Goal: Communication & Community: Answer question/provide support

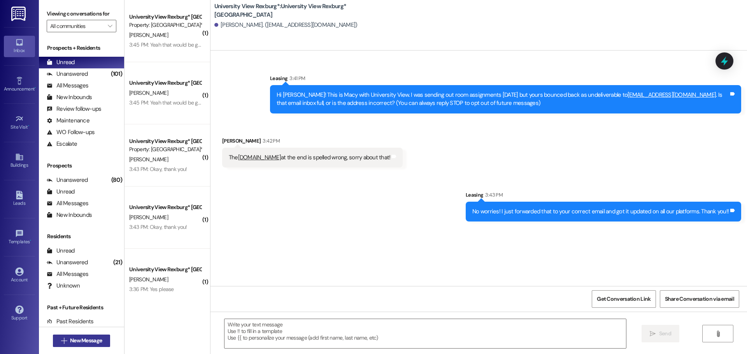
click at [70, 340] on span "New Message" at bounding box center [86, 341] width 32 height 8
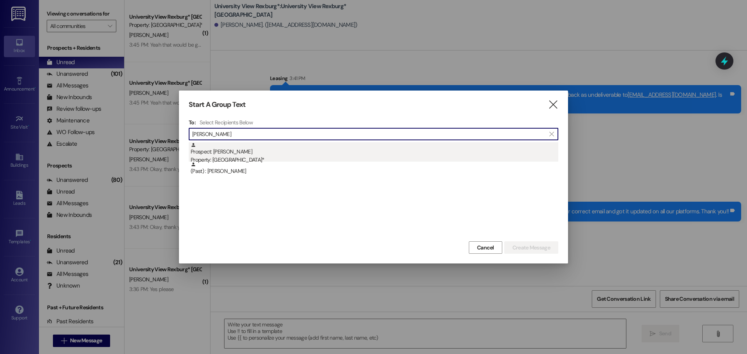
type input "[PERSON_NAME]"
click at [254, 153] on div "Prospect: [PERSON_NAME] Property: [GEOGRAPHIC_DATA]*" at bounding box center [374, 153] width 367 height 22
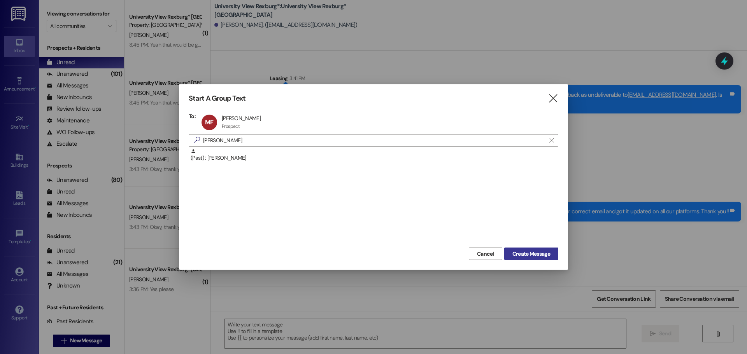
click at [518, 249] on button "Create Message" at bounding box center [531, 254] width 54 height 12
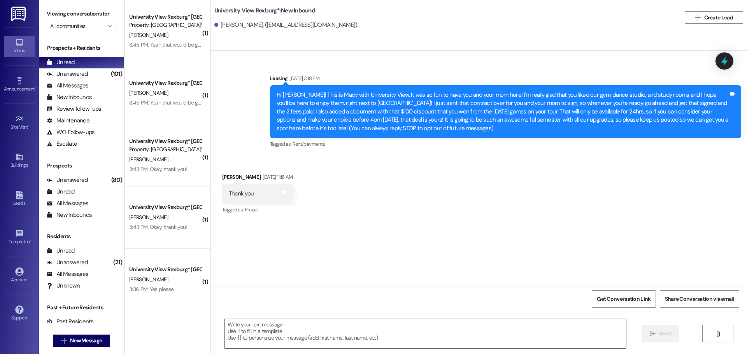
click at [339, 331] on textarea at bounding box center [424, 333] width 401 height 29
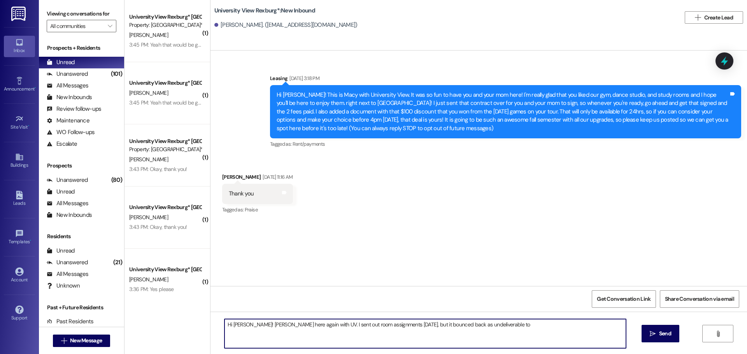
paste textarea ""[EMAIL_ADDRESS][DOMAIN_NAME]" <[EMAIL_ADDRESS][DOMAIN_NAME]>"
drag, startPoint x: 370, startPoint y: 334, endPoint x: 561, endPoint y: 324, distance: 191.6
click at [561, 324] on textarea "Hi [PERSON_NAME]! [PERSON_NAME] here again with UV. I sent out room assignments…" at bounding box center [424, 333] width 401 height 29
click at [494, 325] on textarea "Hi [PERSON_NAME]! [PERSON_NAME] here again with UV. I sent out room assignments…" at bounding box center [424, 333] width 401 height 29
click at [583, 324] on textarea "Hi [PERSON_NAME]! [PERSON_NAME] here again with UV. I sent out room assignments…" at bounding box center [424, 333] width 401 height 29
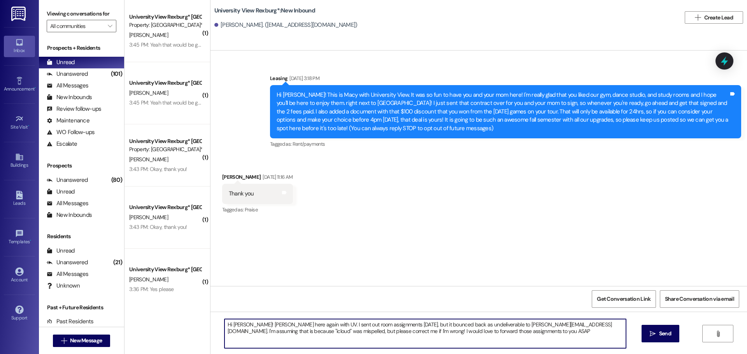
type textarea "Hi [PERSON_NAME]! [PERSON_NAME] here again with UV. I sent out room assignments…"
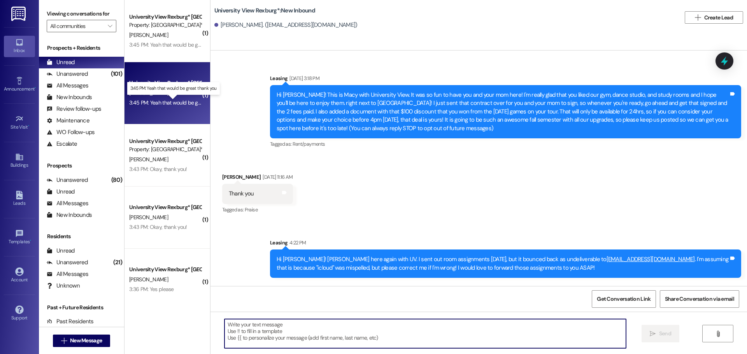
click at [166, 103] on div "3:45 PM: Yeah that would be great thank you 3:45 PM: [PERSON_NAME] that would b…" at bounding box center [179, 102] width 101 height 7
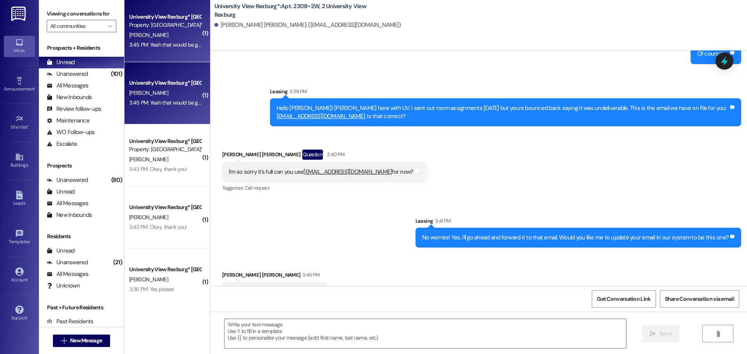
scroll to position [8898, 0]
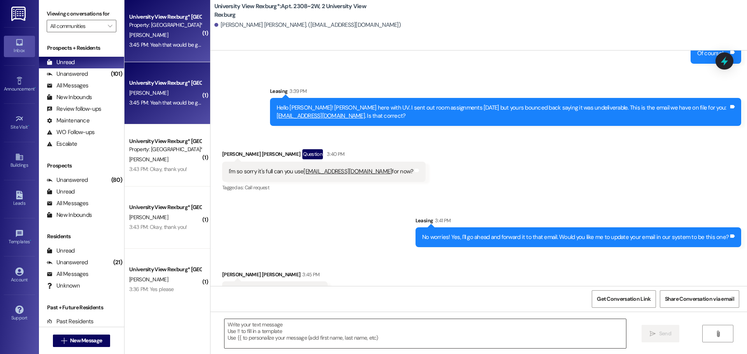
click at [336, 323] on textarea at bounding box center [424, 333] width 401 height 29
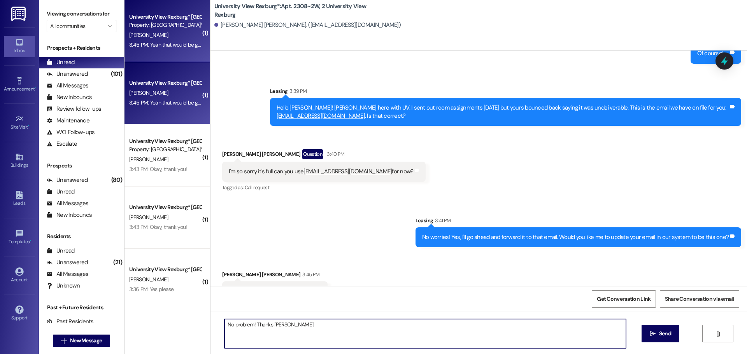
type textarea "No problem! Thanks [PERSON_NAME]!"
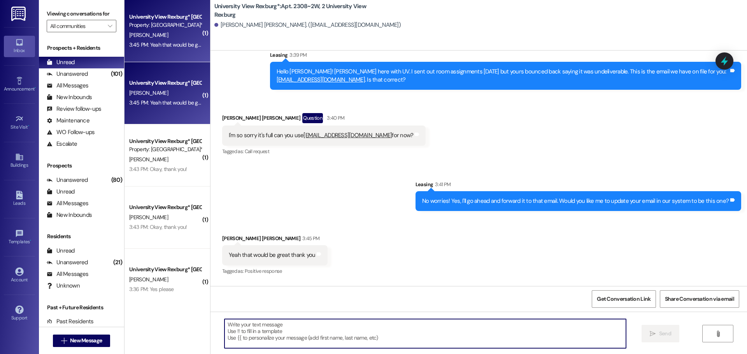
scroll to position [8952, 0]
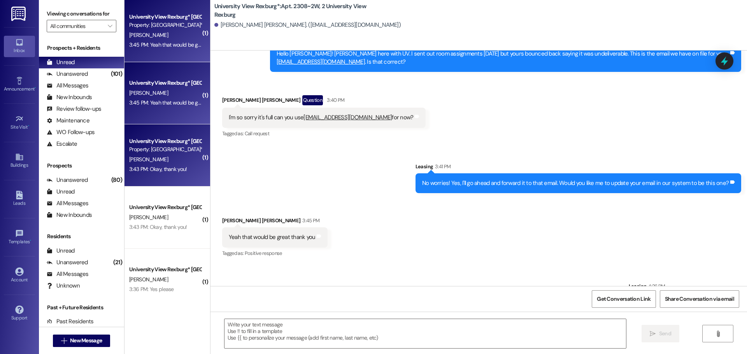
click at [161, 172] on div "3:43 PM: Okay, thank you! 3:43 PM: Okay, thank you!" at bounding box center [158, 169] width 58 height 7
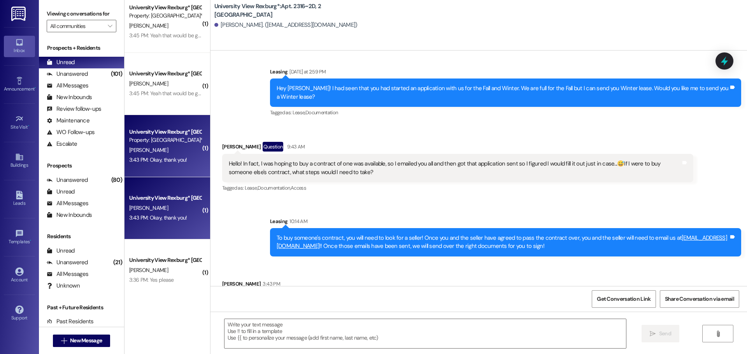
scroll to position [12, 0]
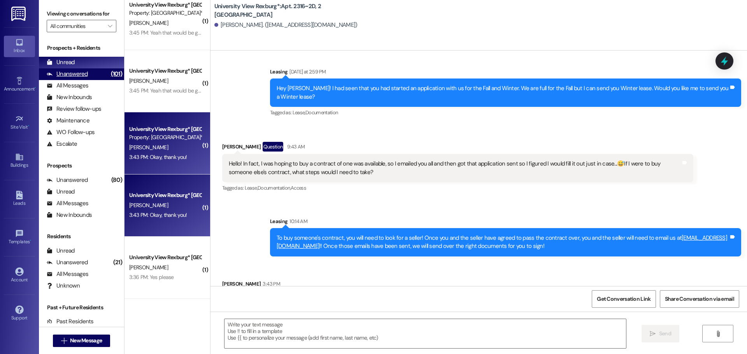
click at [95, 72] on div "Unanswered (101)" at bounding box center [81, 74] width 85 height 12
click at [93, 58] on div "Unread (0)" at bounding box center [81, 63] width 85 height 12
